Goal: Task Accomplishment & Management: Use online tool/utility

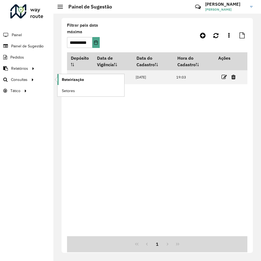
click at [73, 80] on span "Roteirização" at bounding box center [73, 80] width 22 height 6
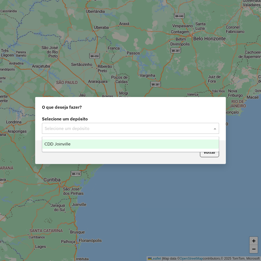
click at [100, 128] on input "text" at bounding box center [125, 128] width 160 height 7
click at [84, 143] on div "CDD Joinville" at bounding box center [130, 143] width 176 height 9
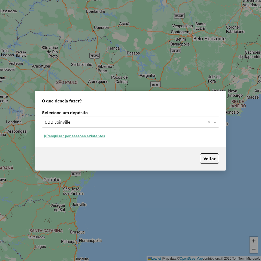
click at [83, 137] on button "Pesquisar por sessões existentes" at bounding box center [75, 136] width 66 height 8
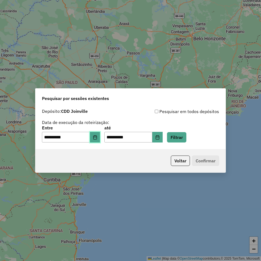
click at [97, 136] on icon "Choose Date" at bounding box center [95, 137] width 4 height 4
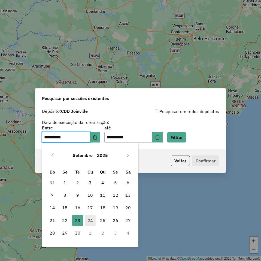
click at [92, 219] on span "24" at bounding box center [90, 220] width 11 height 11
type input "**********"
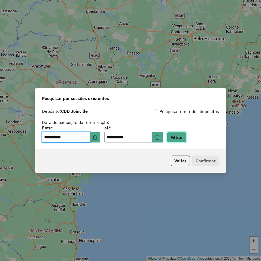
click at [181, 136] on button "Filtrar" at bounding box center [176, 137] width 19 height 10
